Goal: Download file/media

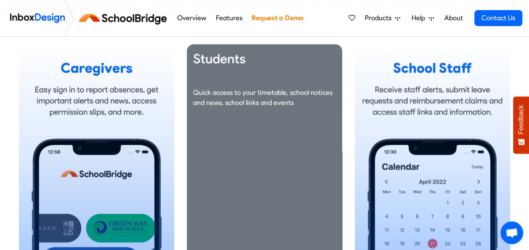
scroll to position [530, 0]
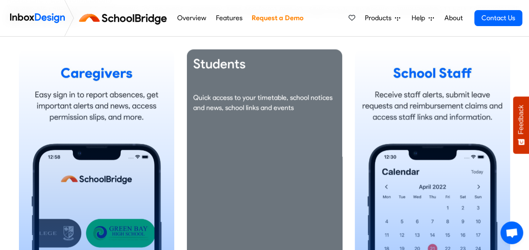
click at [255, 132] on div "Students Quick access to your timetable, school notices and news, school links …" at bounding box center [264, 161] width 155 height 225
click at [292, 127] on div "Students Quick access to your timetable, school notices and news, school links …" at bounding box center [264, 161] width 155 height 225
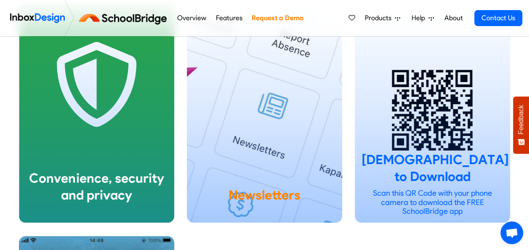
scroll to position [1538, 0]
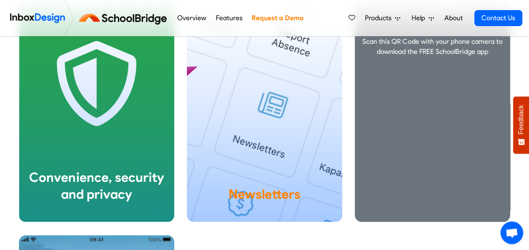
click at [410, 131] on div "Scan this QR Code with your phone camera to download the FREE SchoolBridge app" at bounding box center [432, 109] width 155 height 225
click at [417, 89] on div "Scan this QR Code with your phone camera to download the FREE SchoolBridge app" at bounding box center [432, 109] width 155 height 225
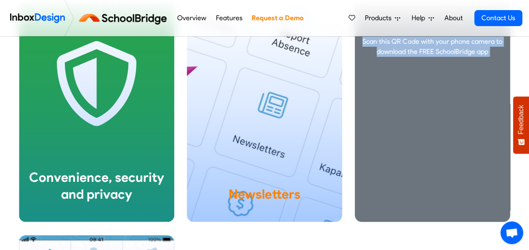
click at [417, 89] on div "Scan this QR Code with your phone camera to download the FREE SchoolBridge app" at bounding box center [432, 109] width 155 height 225
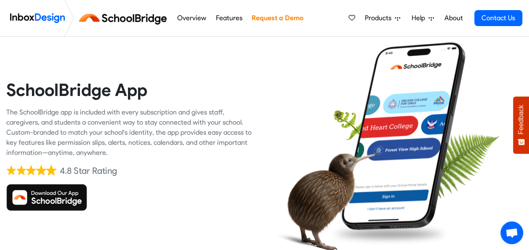
scroll to position [0, 0]
